Goal: Communication & Community: Participate in discussion

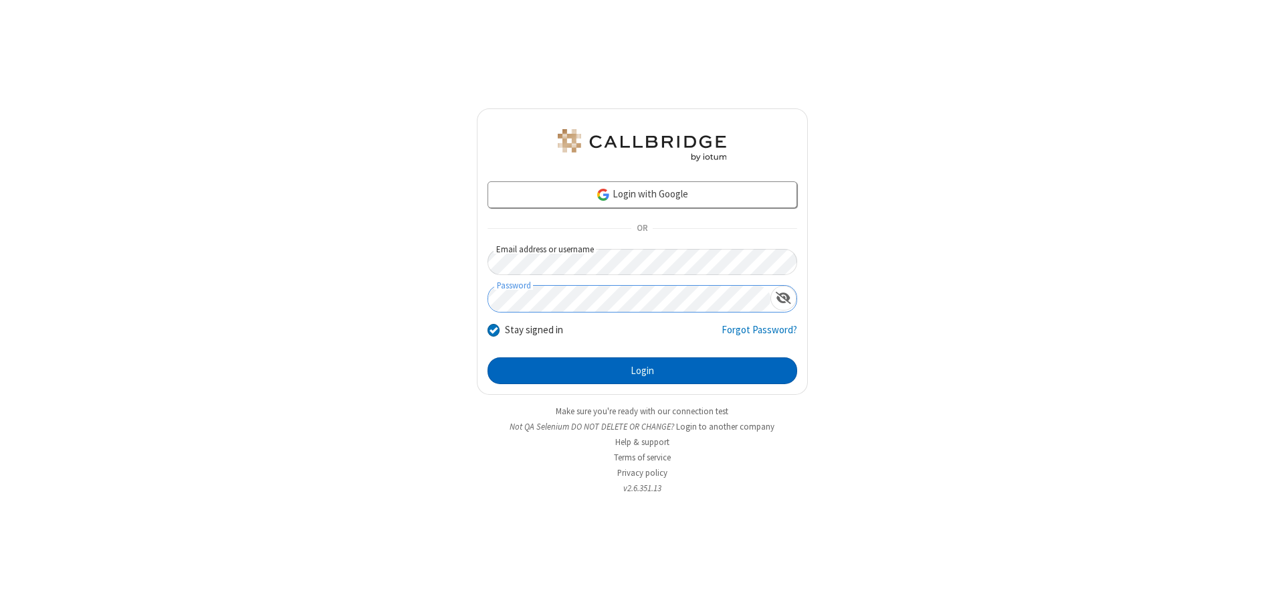
click at [642, 371] on button "Login" at bounding box center [643, 370] width 310 height 27
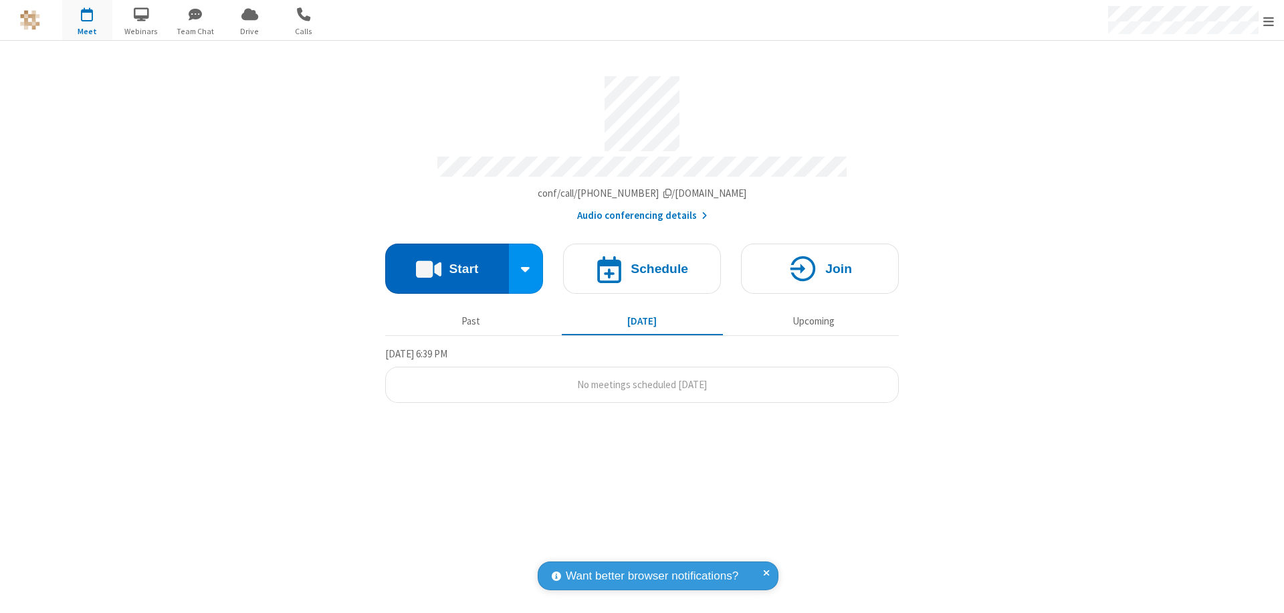
click at [447, 262] on button "Start" at bounding box center [447, 268] width 124 height 50
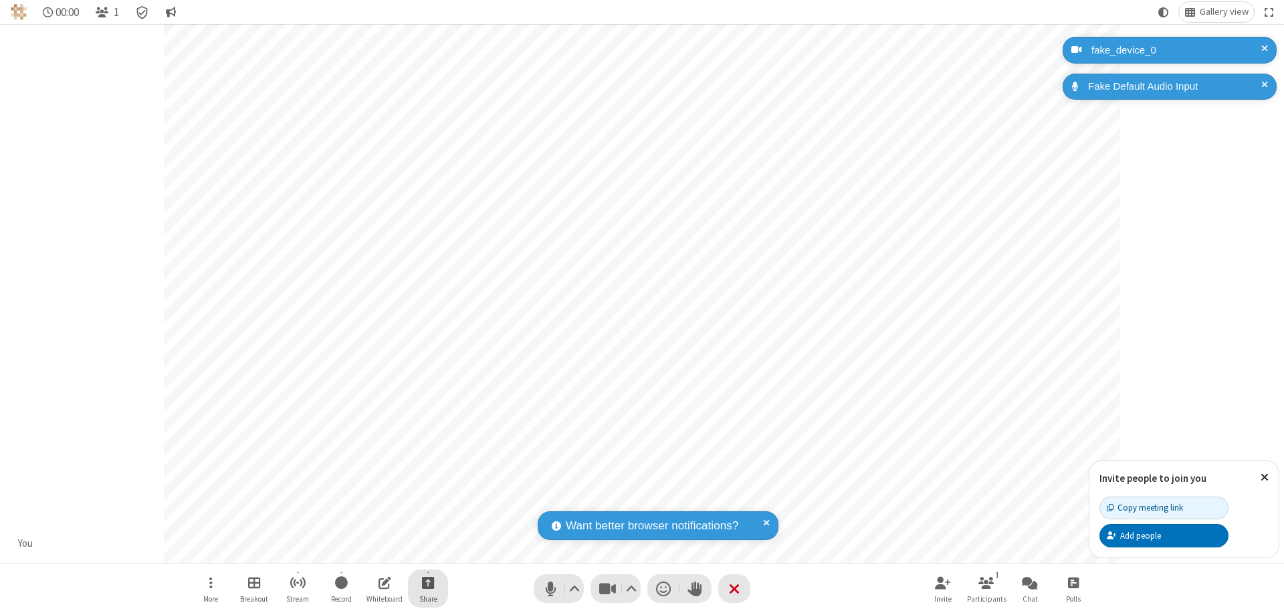
click at [428, 582] on span "Start sharing" at bounding box center [428, 582] width 13 height 17
click at [374, 550] on span "Share my screen" at bounding box center [374, 550] width 15 height 11
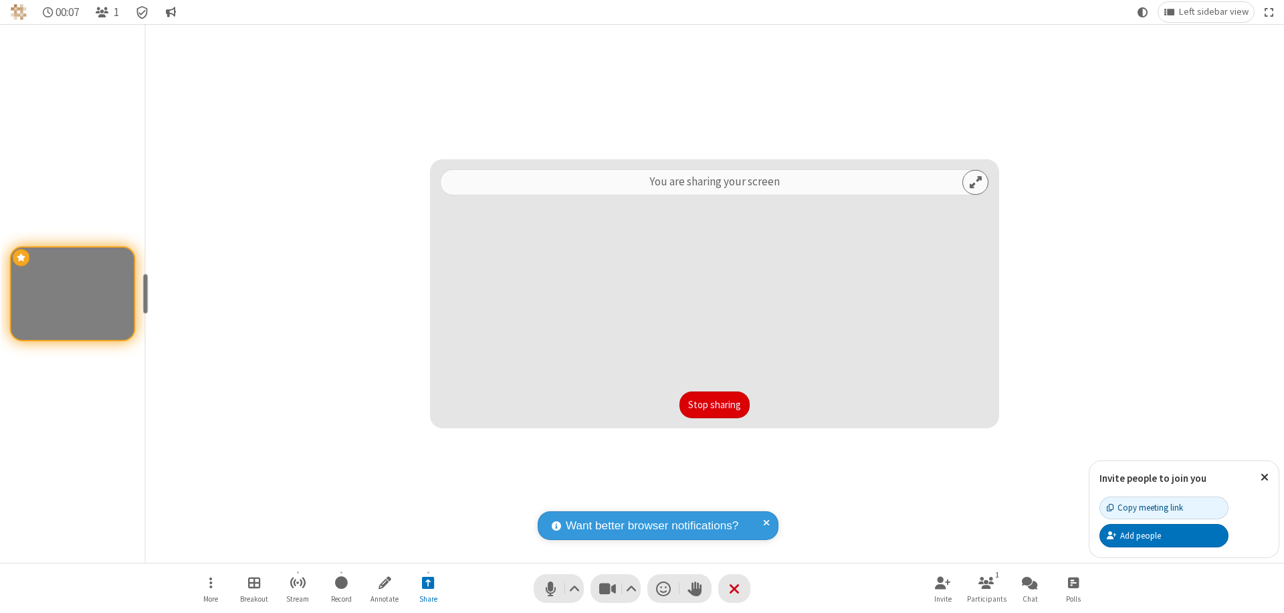
click at [714, 405] on button "Stop sharing" at bounding box center [715, 404] width 70 height 27
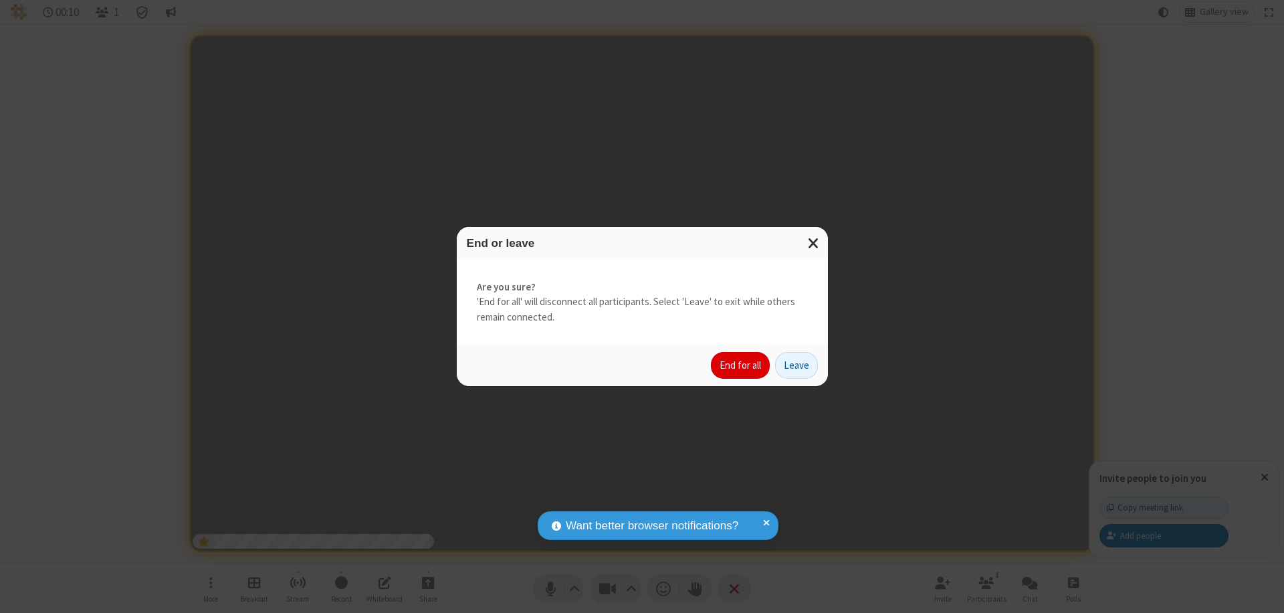
click at [741, 365] on button "End for all" at bounding box center [740, 365] width 59 height 27
